Goal: Find specific page/section: Find specific page/section

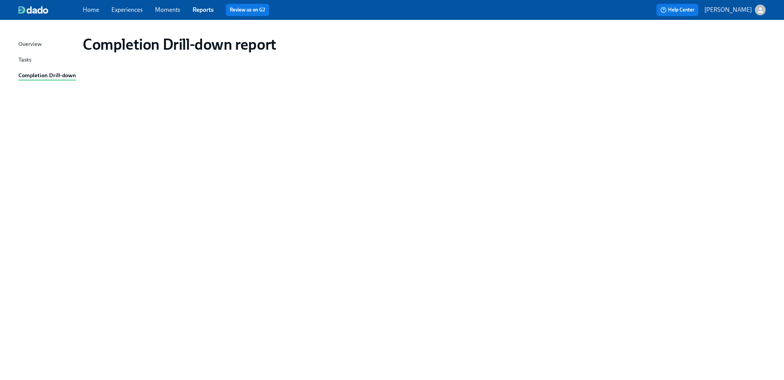
click at [122, 13] on link "Experiences" at bounding box center [126, 9] width 31 height 7
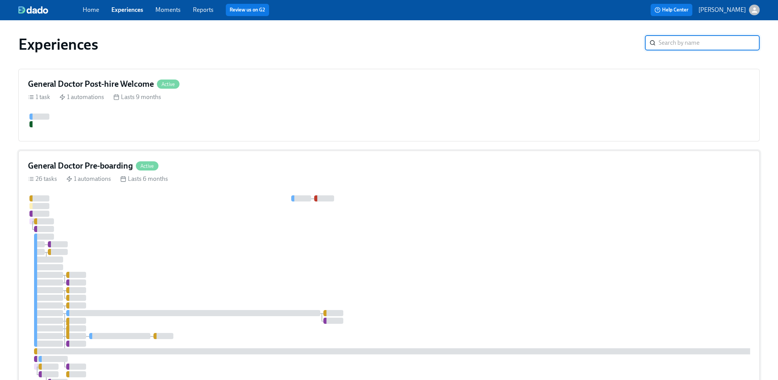
click at [386, 258] on div at bounding box center [462, 310] width 868 height 228
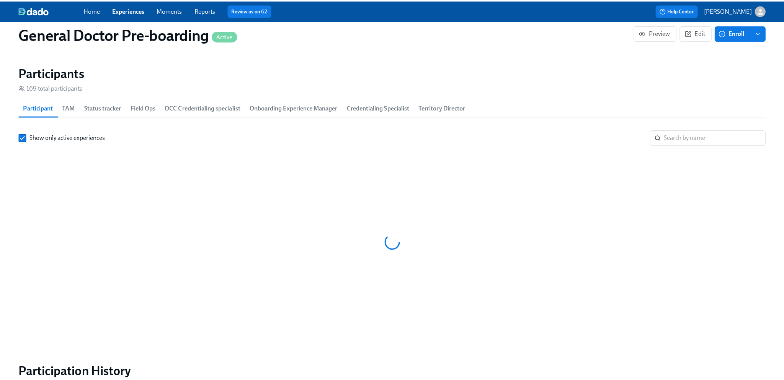
scroll to position [0, 20661]
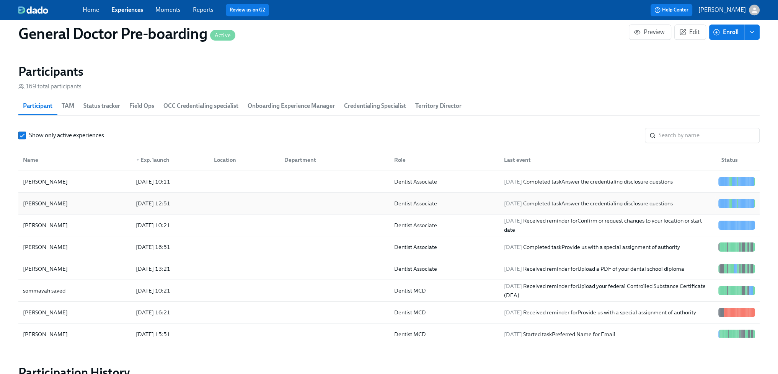
click at [41, 208] on div "[PERSON_NAME]" at bounding box center [45, 203] width 51 height 9
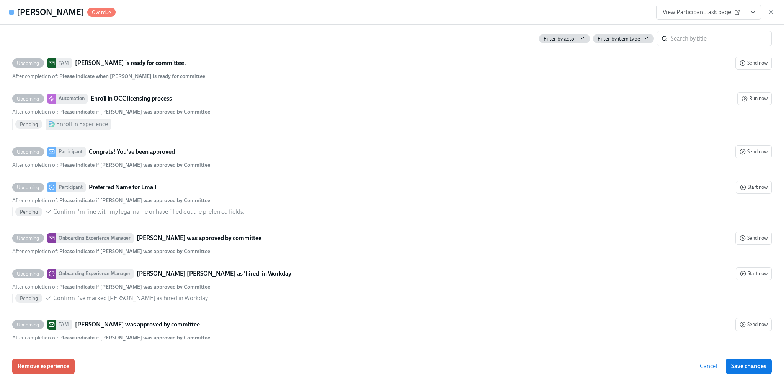
scroll to position [2451, 0]
